Goal: Transaction & Acquisition: Purchase product/service

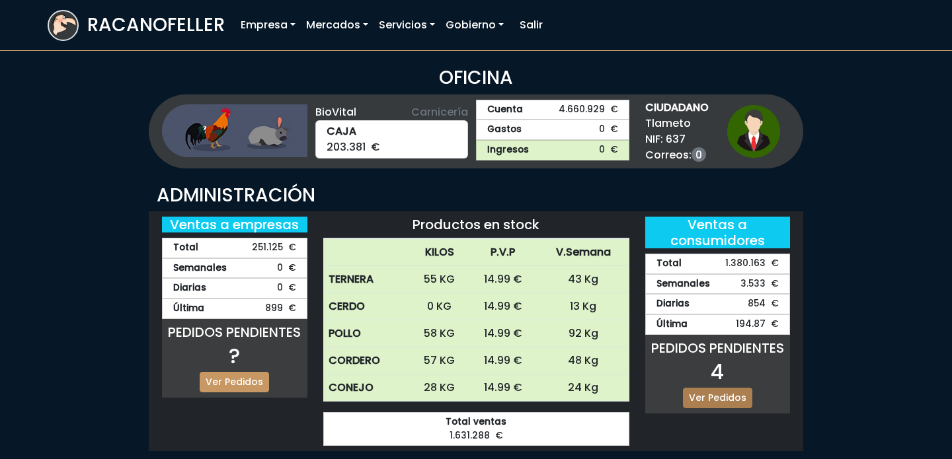
click at [705, 389] on link "Ver Pedidos" at bounding box center [717, 398] width 69 height 20
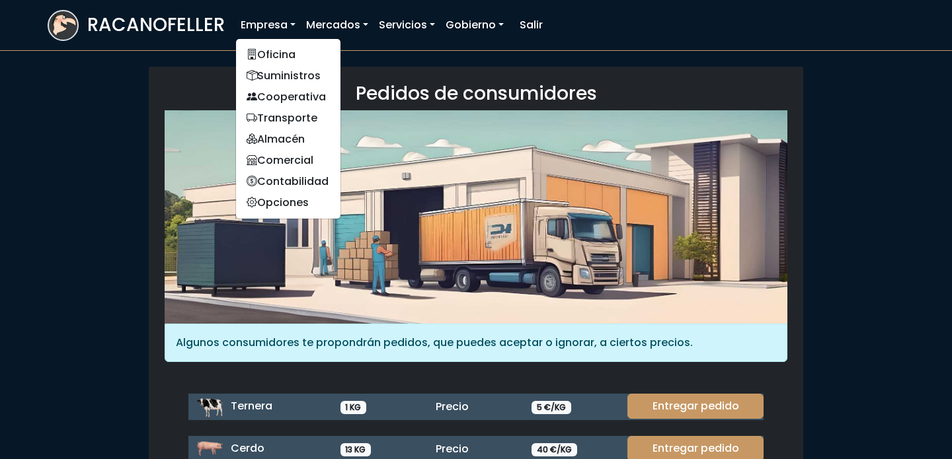
click at [272, 21] on link "Empresa" at bounding box center [267, 25] width 65 height 26
click at [292, 77] on link "Suministros" at bounding box center [288, 75] width 104 height 21
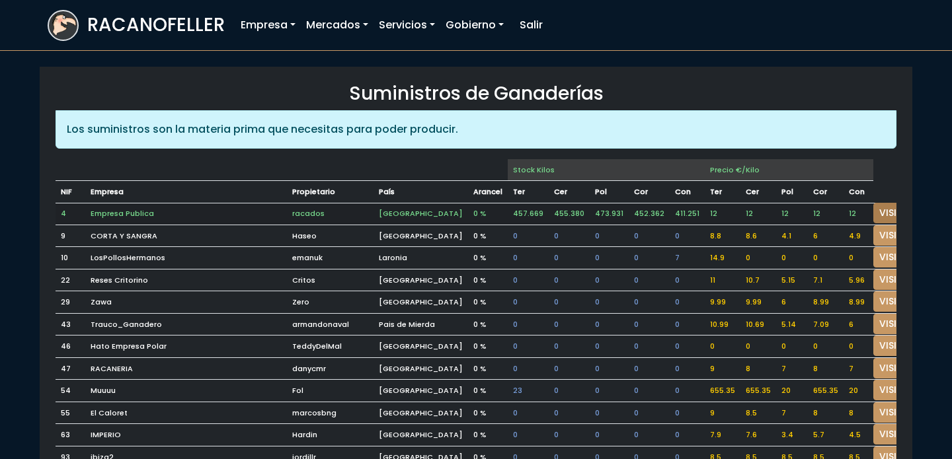
click at [875, 210] on link "VISITAR" at bounding box center [897, 213] width 48 height 20
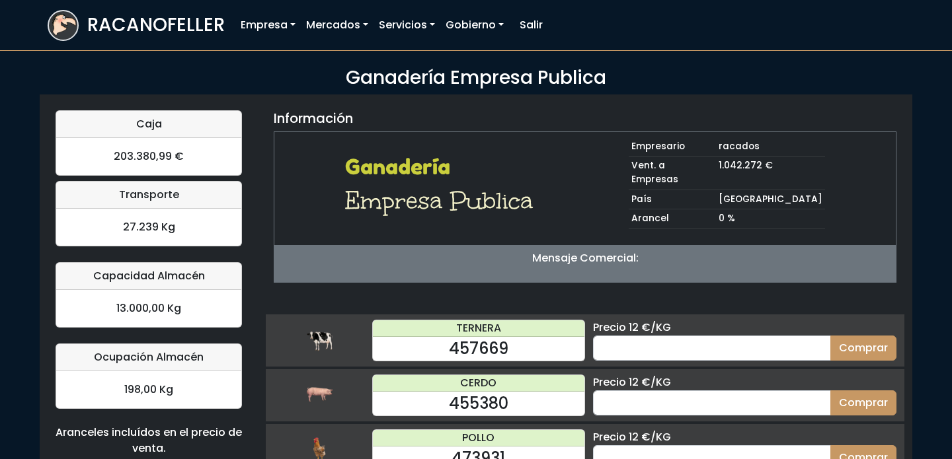
click at [711, 375] on div "Precio 12 €/KG" at bounding box center [744, 383] width 303 height 16
click at [715, 391] on input "number" at bounding box center [712, 403] width 238 height 25
type input "60"
click at [830, 391] on button "Comprar" at bounding box center [863, 403] width 66 height 25
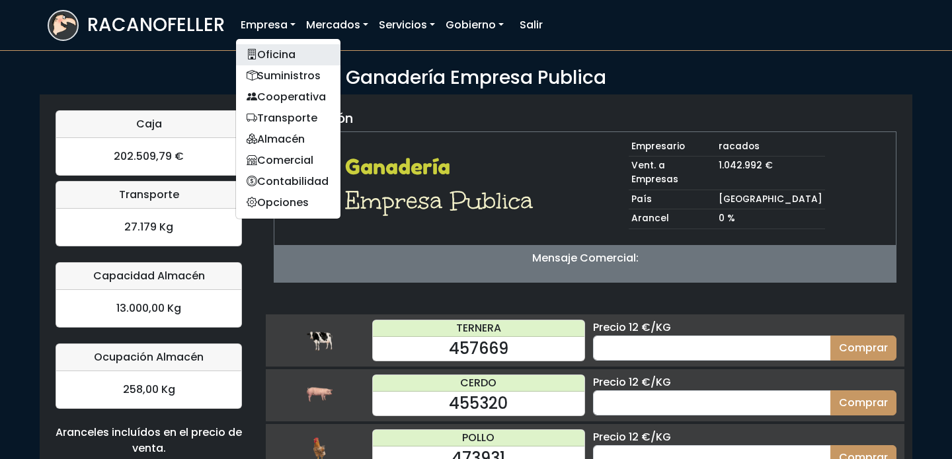
click at [270, 54] on link "Oficina" at bounding box center [288, 54] width 104 height 21
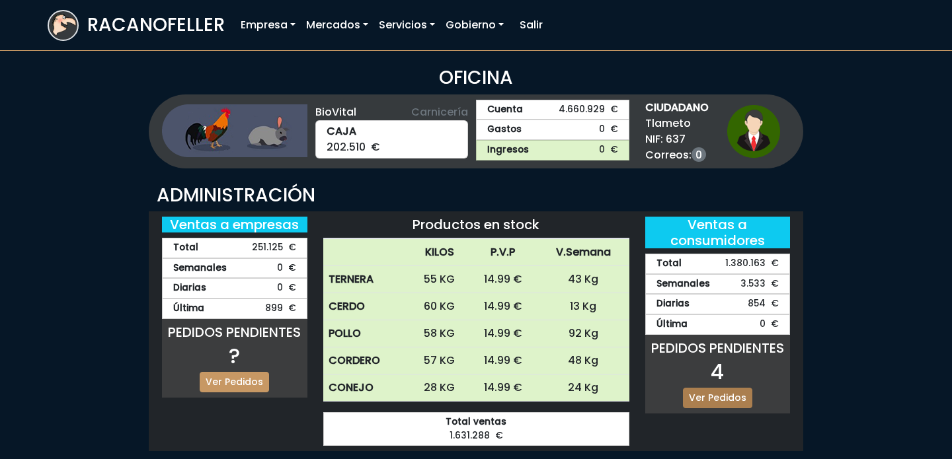
click at [724, 399] on link "Ver Pedidos" at bounding box center [717, 398] width 69 height 20
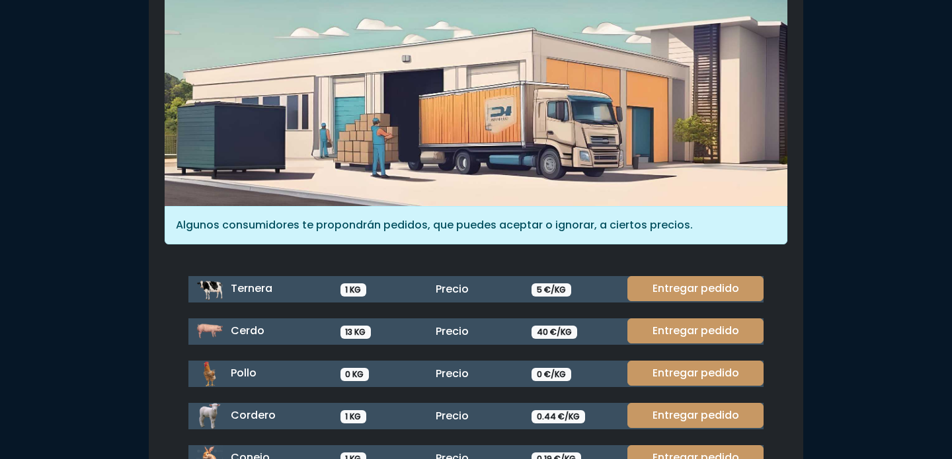
scroll to position [123, 0]
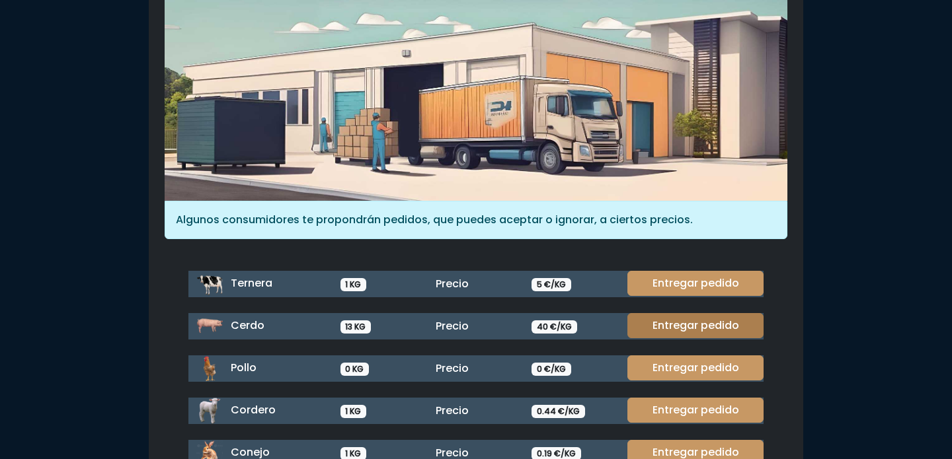
click at [677, 322] on link "Entregar pedido" at bounding box center [695, 325] width 136 height 25
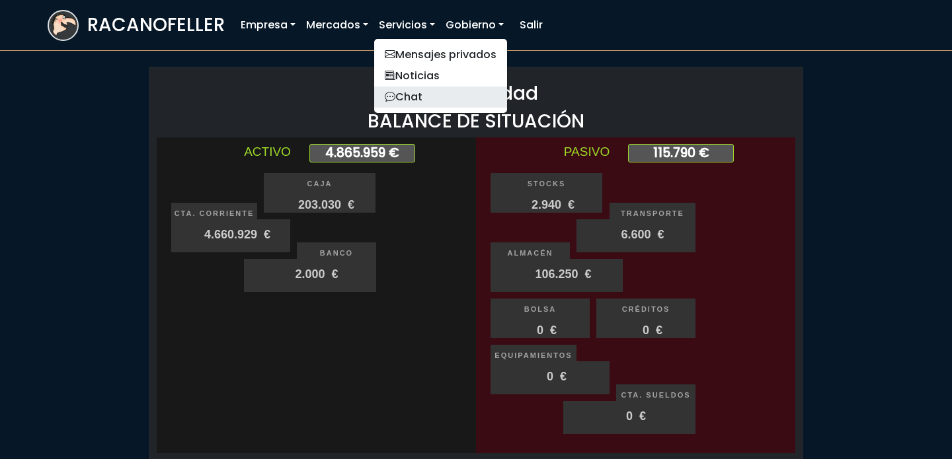
click at [420, 91] on link "Chat" at bounding box center [440, 97] width 133 height 21
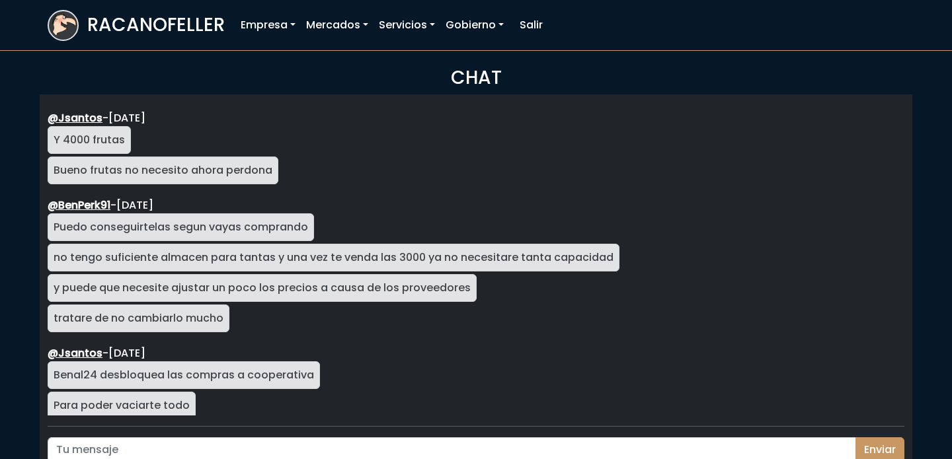
scroll to position [2277, 0]
